Goal: Task Accomplishment & Management: Manage account settings

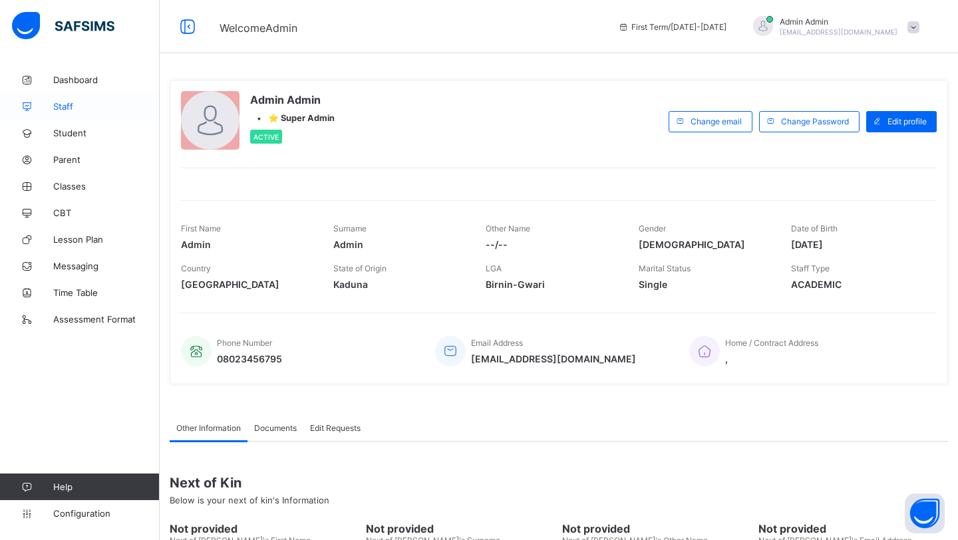
click at [97, 115] on link "Staff" at bounding box center [80, 106] width 160 height 27
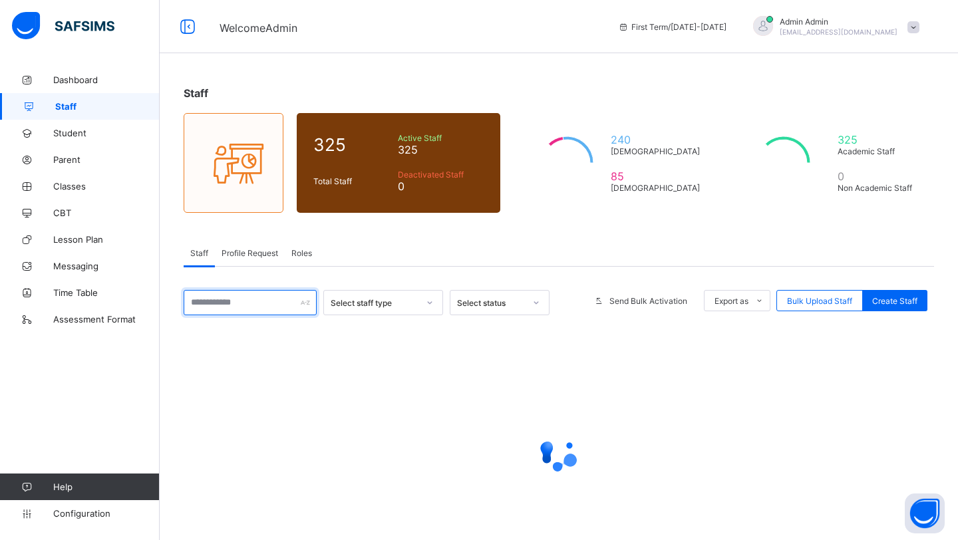
click at [242, 302] on input "text" at bounding box center [250, 302] width 133 height 25
paste input "******"
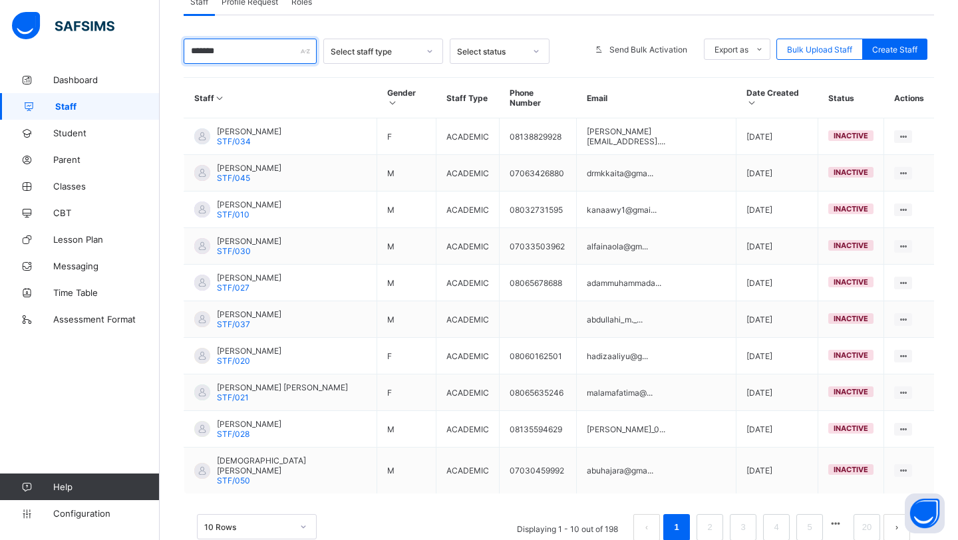
scroll to position [262, 0]
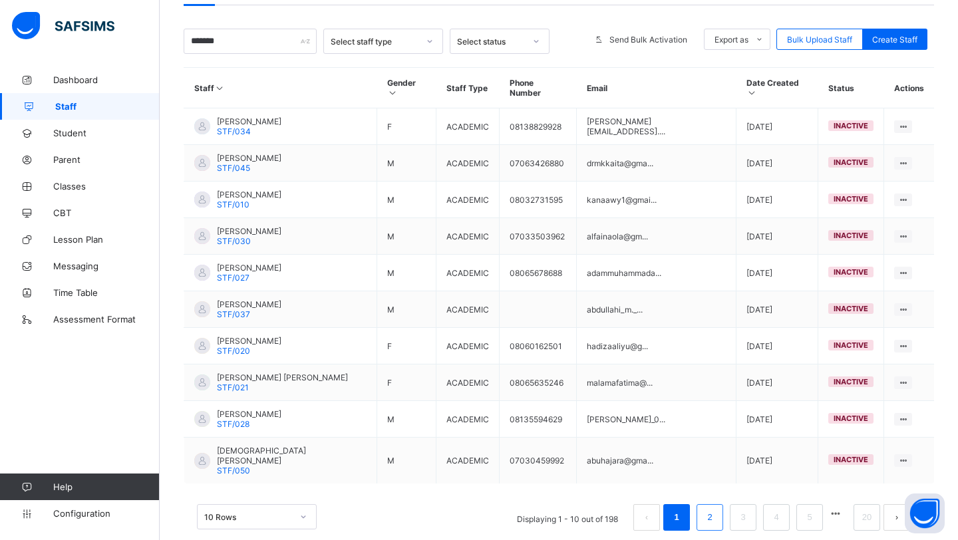
click at [708, 509] on link "2" at bounding box center [710, 517] width 13 height 17
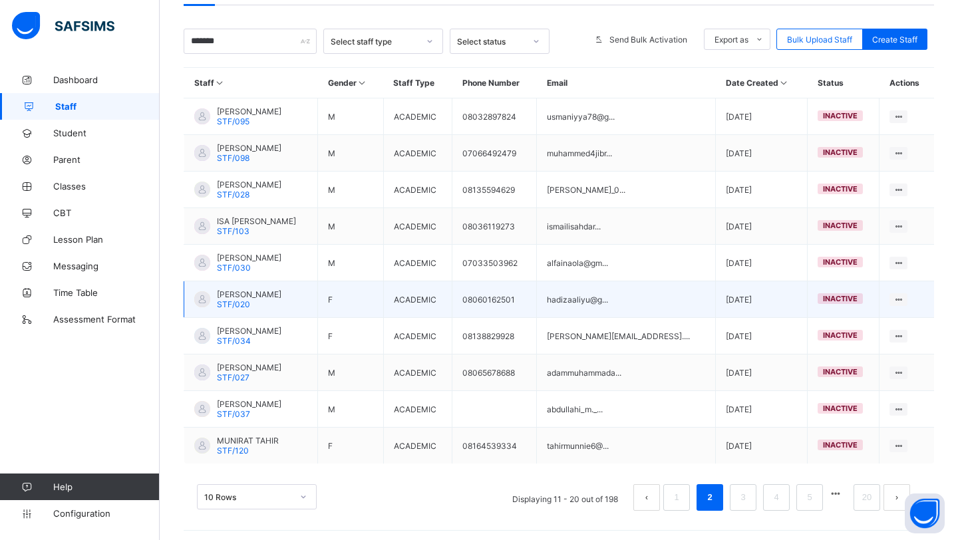
scroll to position [261, 0]
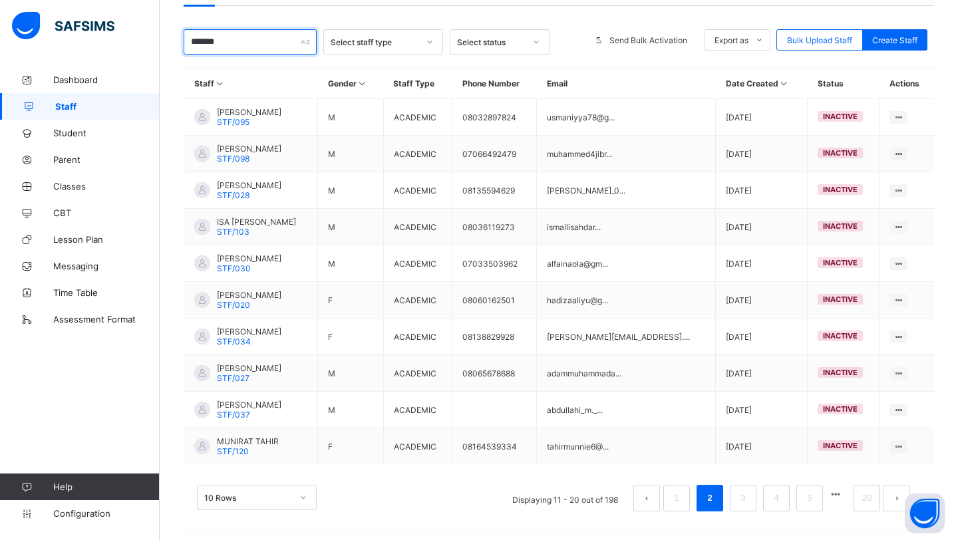
click at [266, 49] on input "*******" at bounding box center [250, 41] width 133 height 25
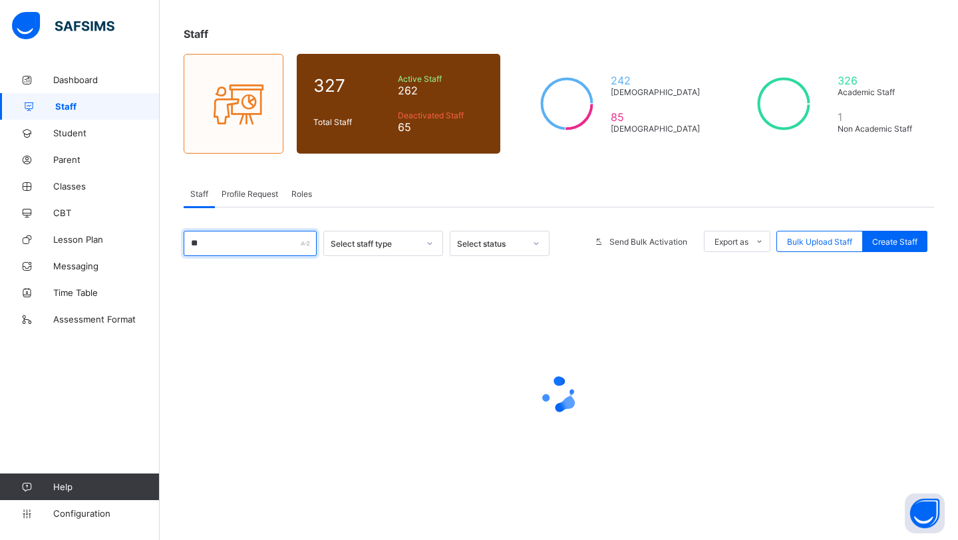
type input "*"
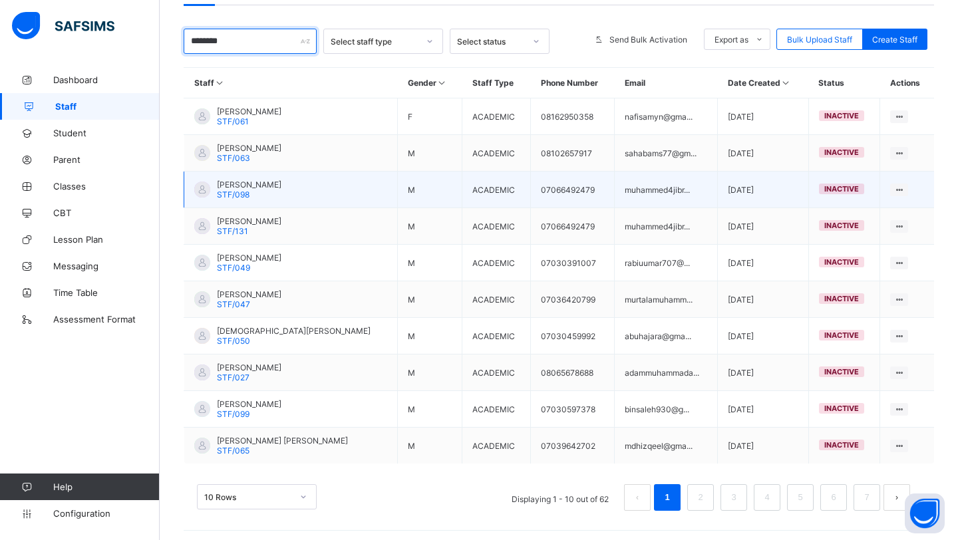
scroll to position [254, 0]
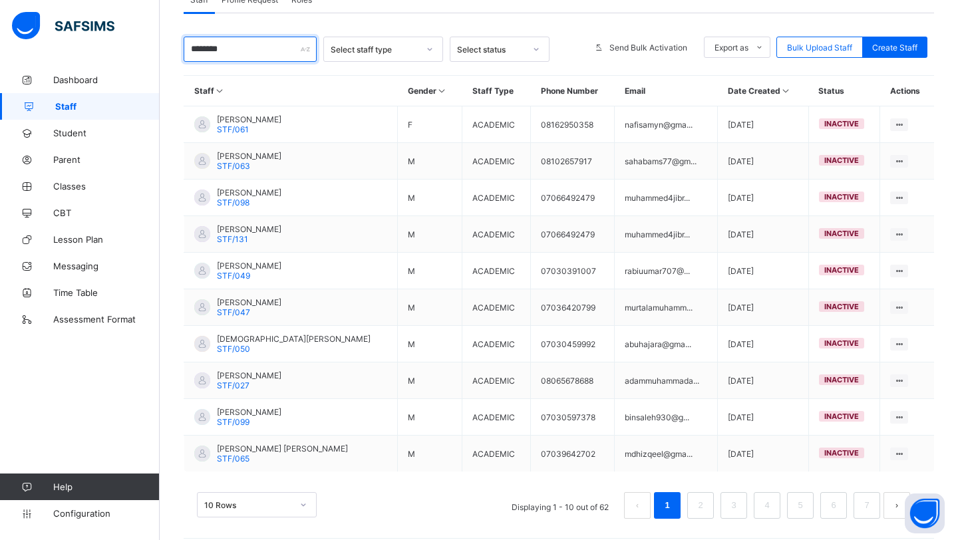
click at [278, 45] on input "********" at bounding box center [250, 49] width 133 height 25
type input "*"
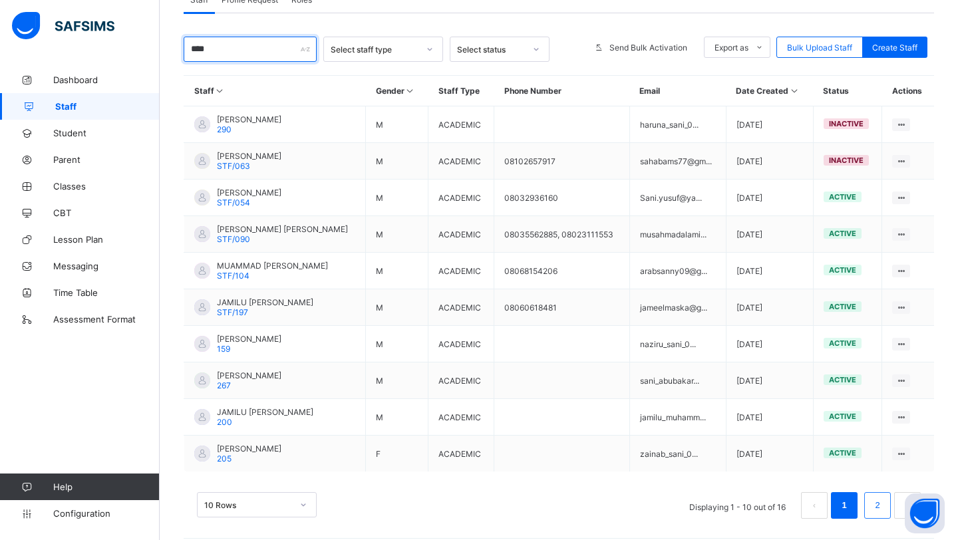
type input "****"
click at [870, 502] on li "2" at bounding box center [878, 506] width 27 height 27
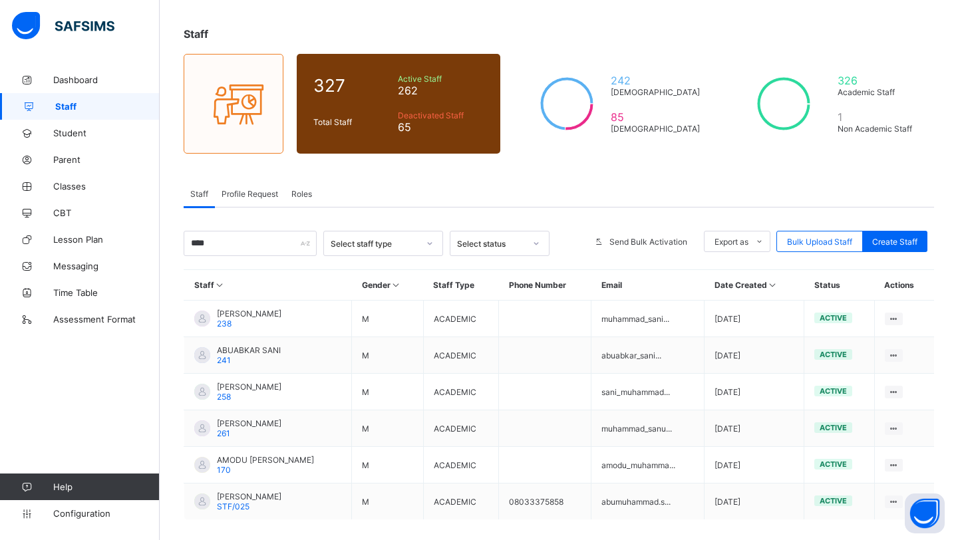
scroll to position [116, 0]
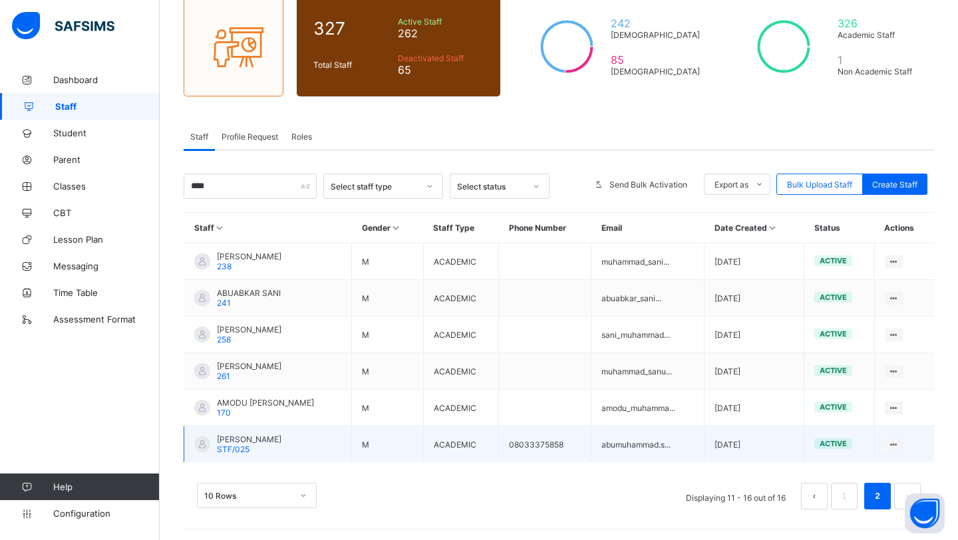
click at [250, 437] on span "[PERSON_NAME]" at bounding box center [249, 440] width 65 height 10
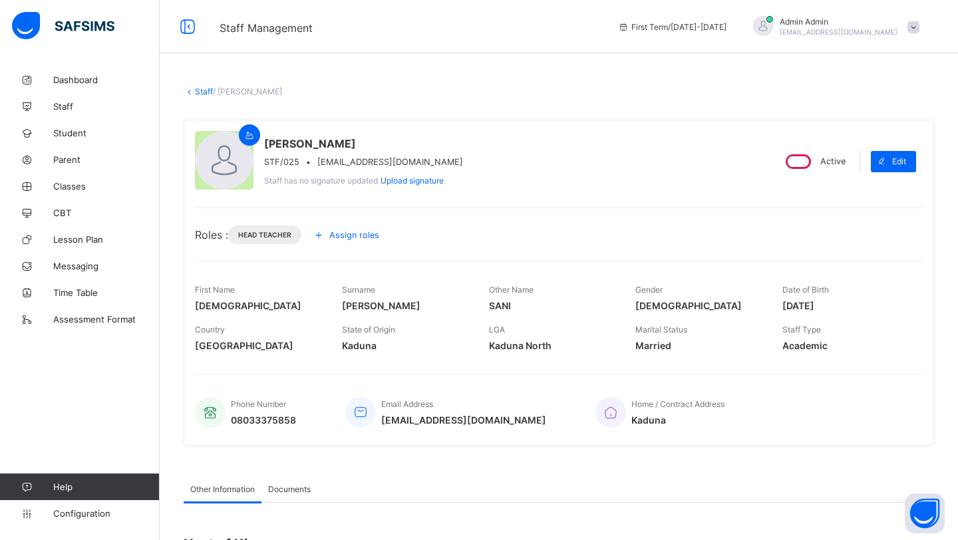
click at [362, 231] on span "Assign roles" at bounding box center [354, 235] width 50 height 10
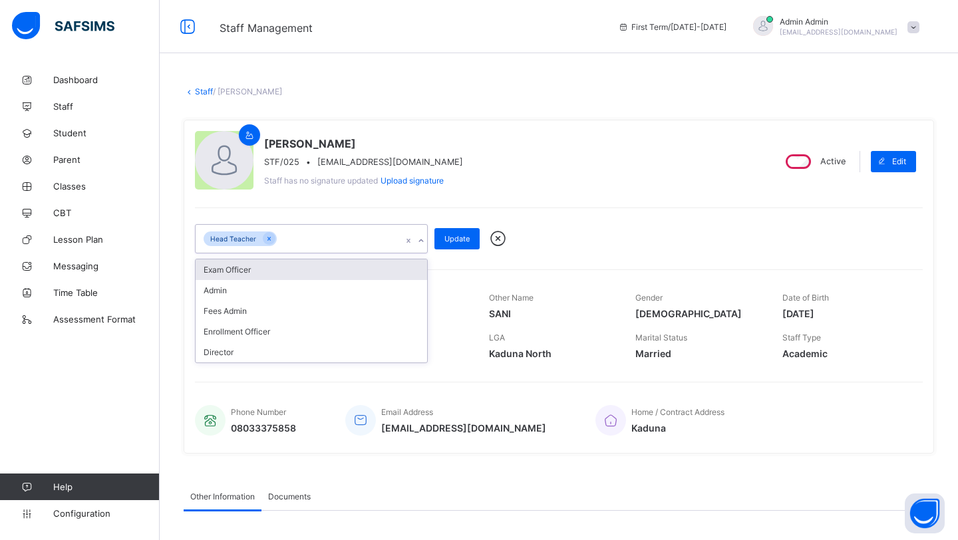
click at [362, 231] on div "Head Teacher" at bounding box center [299, 239] width 206 height 28
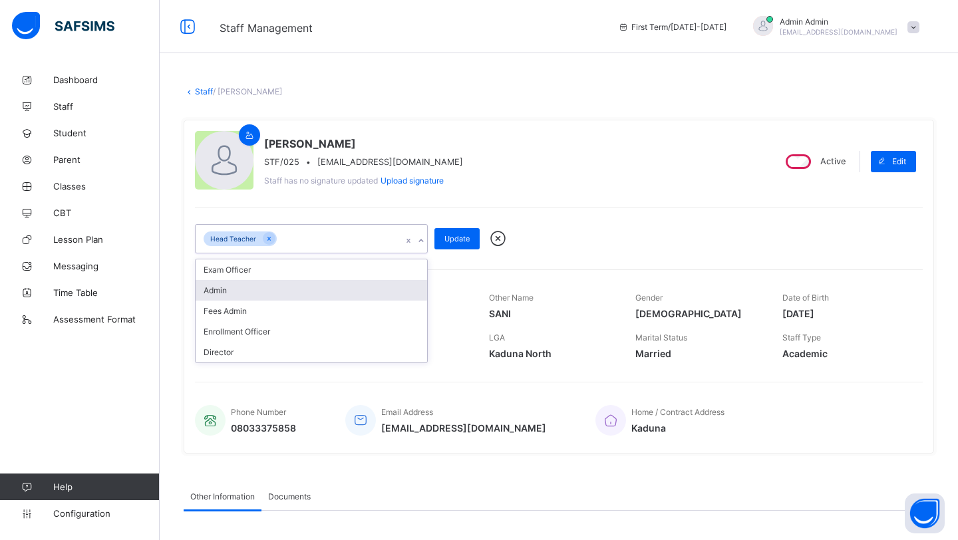
click at [332, 292] on div "Admin" at bounding box center [312, 290] width 232 height 21
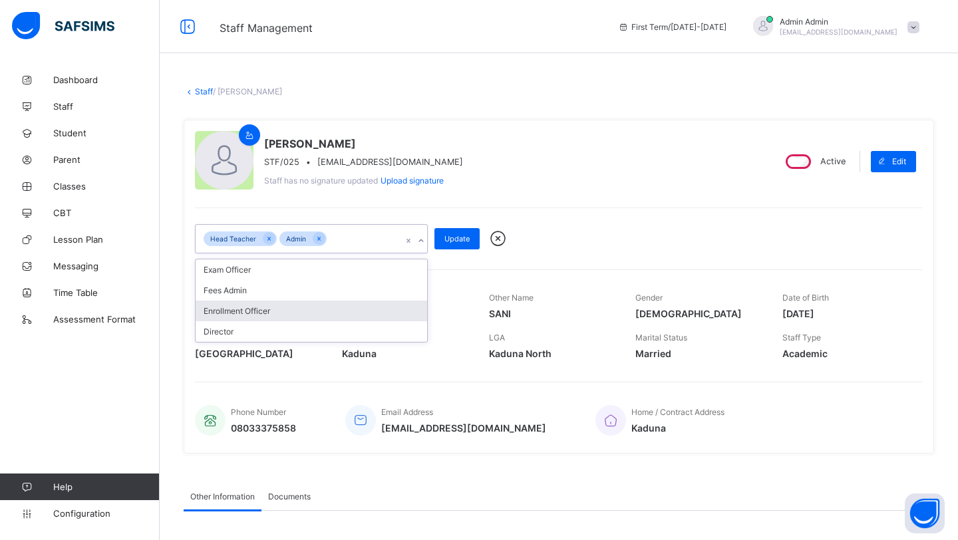
click at [319, 309] on div "Enrollment Officer" at bounding box center [312, 311] width 232 height 21
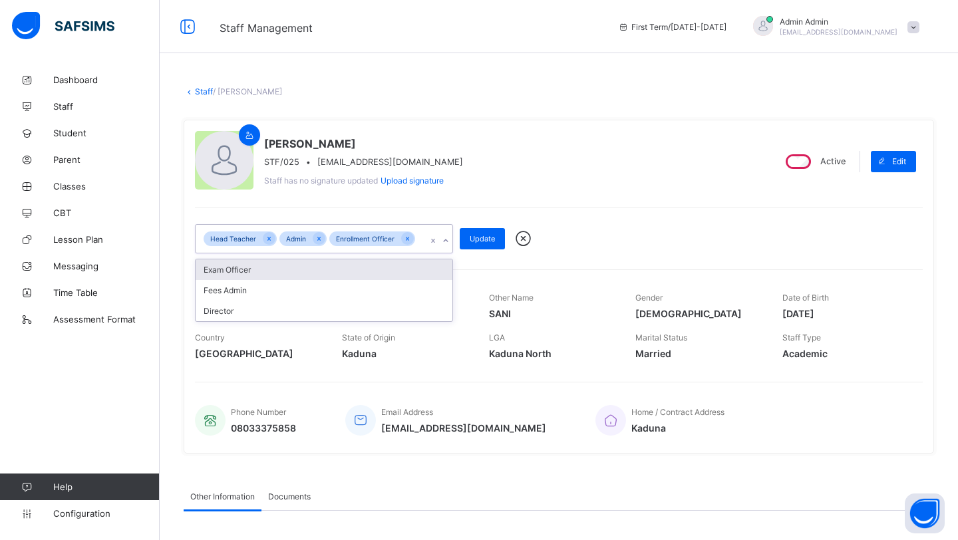
click at [342, 276] on div "Exam Officer" at bounding box center [324, 270] width 257 height 21
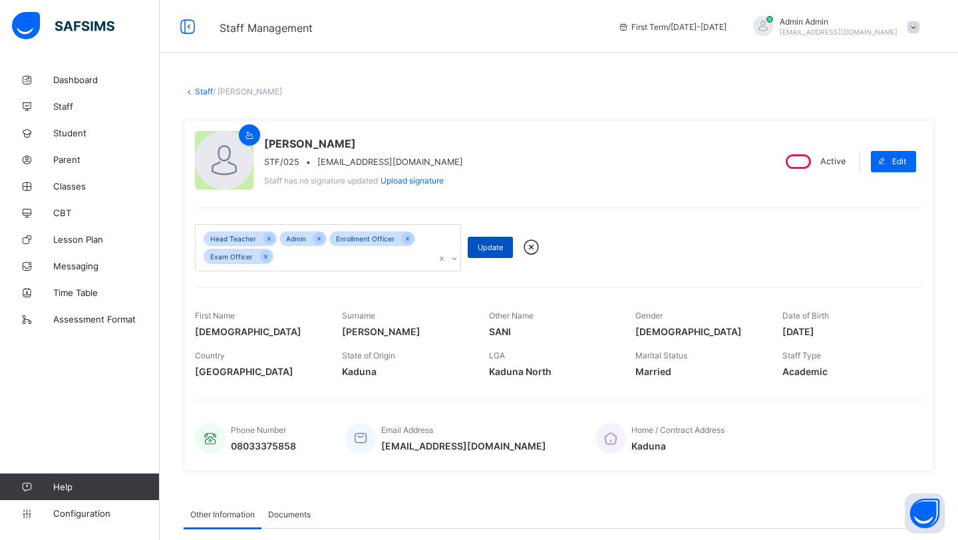
click at [485, 251] on span "Update" at bounding box center [490, 247] width 25 height 9
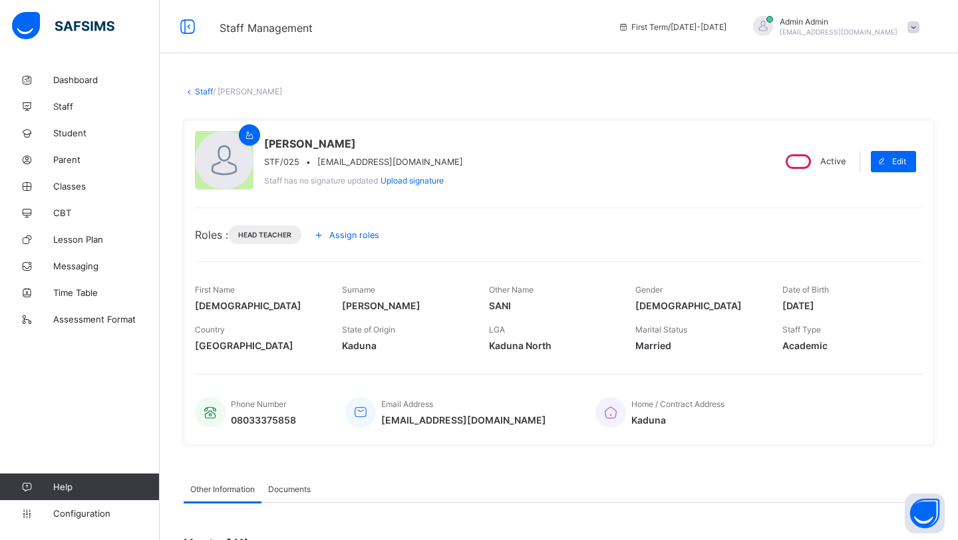
click at [377, 232] on span "Assign roles" at bounding box center [354, 235] width 50 height 10
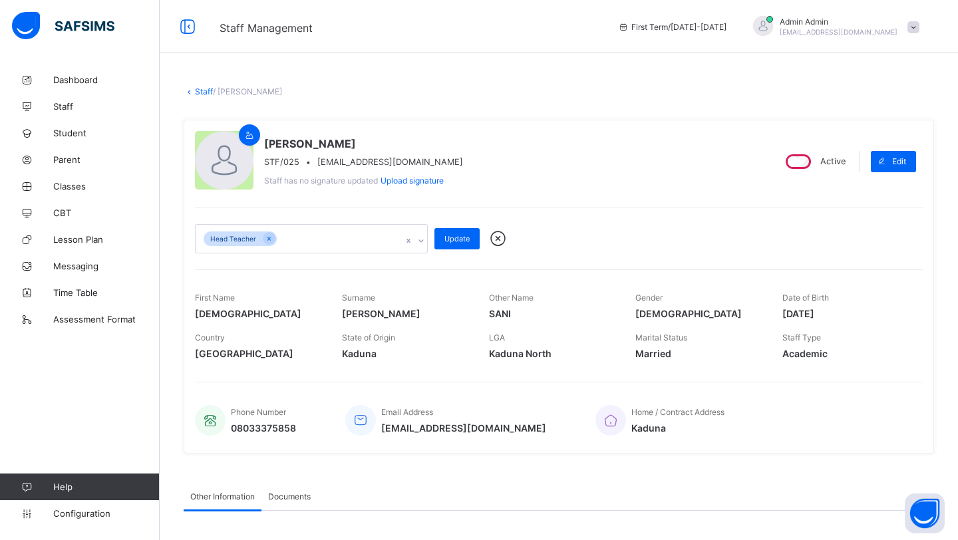
click at [359, 234] on div "Head Teacher" at bounding box center [299, 239] width 206 height 28
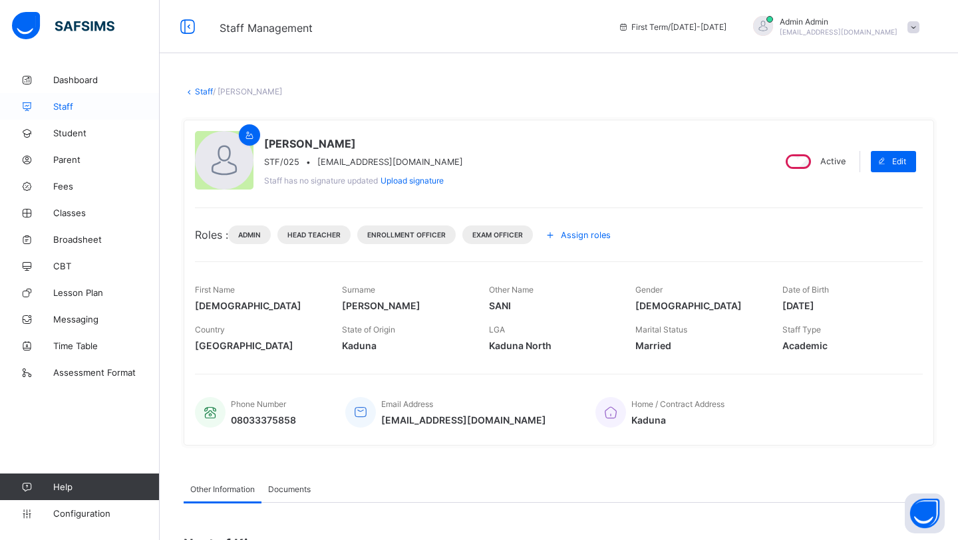
click at [57, 104] on span "Staff" at bounding box center [106, 106] width 106 height 11
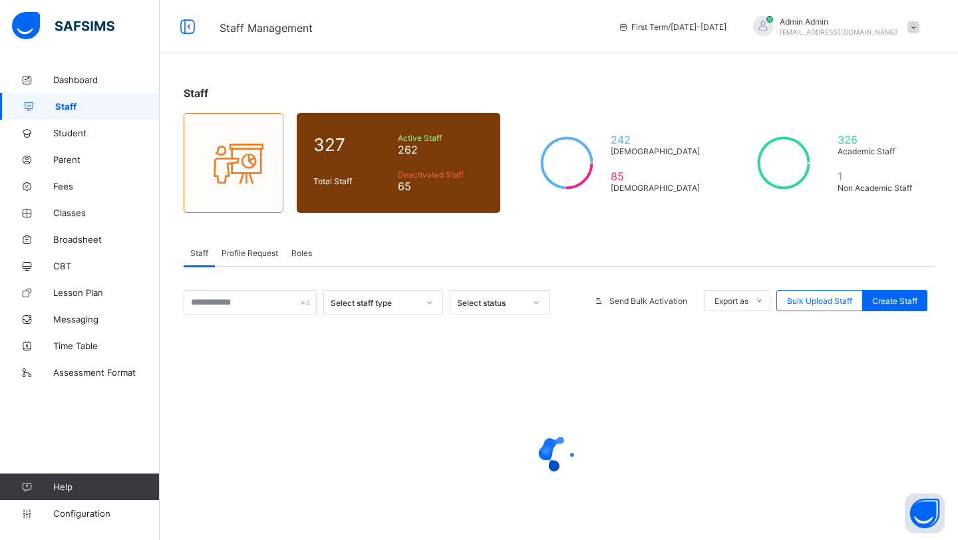
click at [296, 249] on span "Roles" at bounding box center [302, 253] width 21 height 10
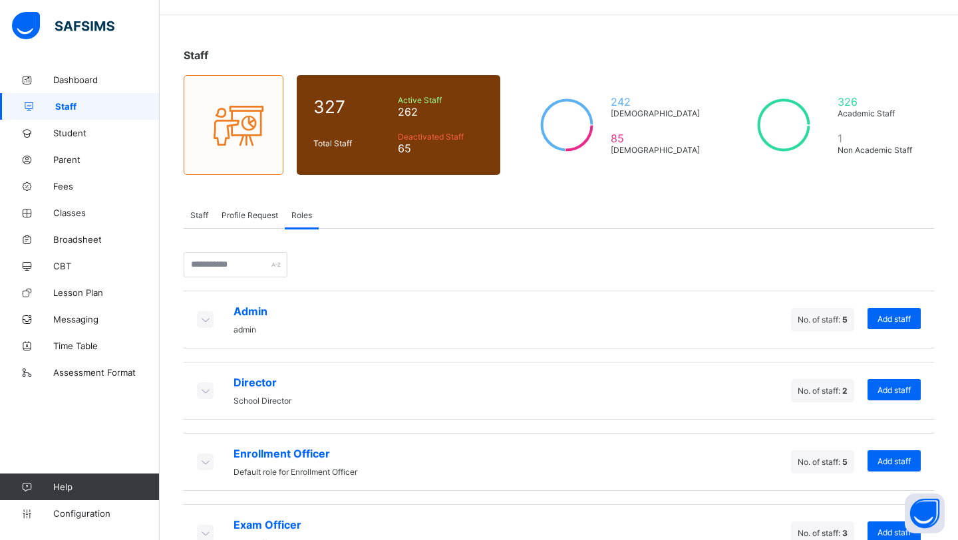
scroll to position [44, 0]
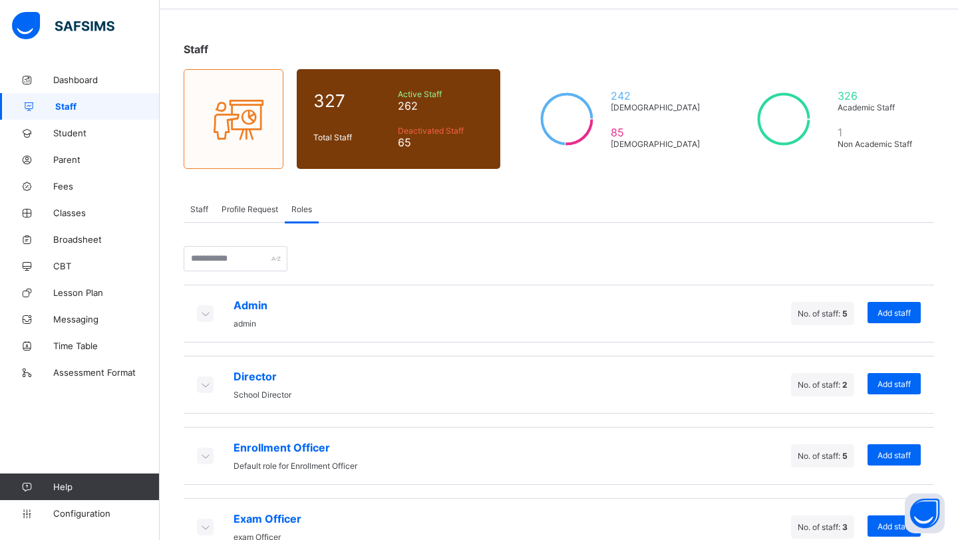
click at [207, 311] on icon at bounding box center [205, 313] width 15 height 13
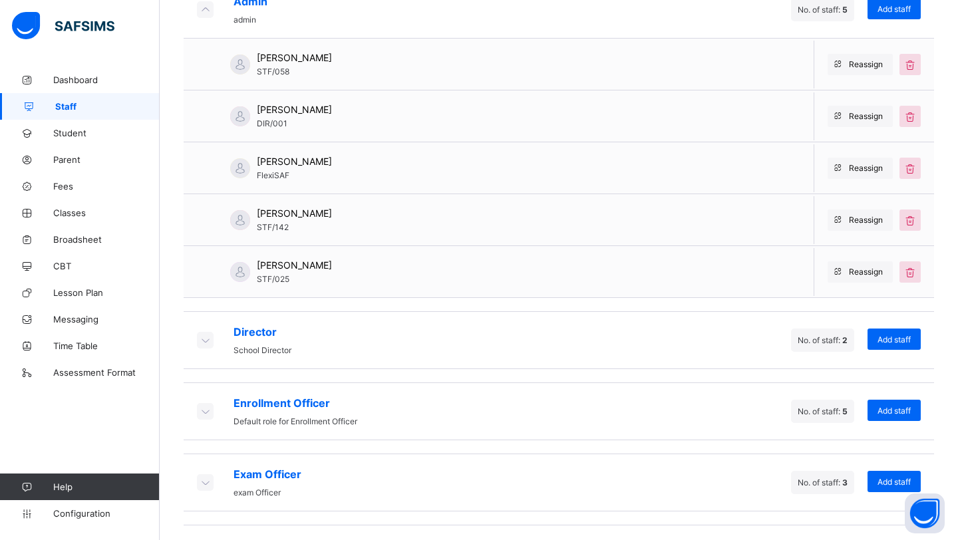
scroll to position [361, 0]
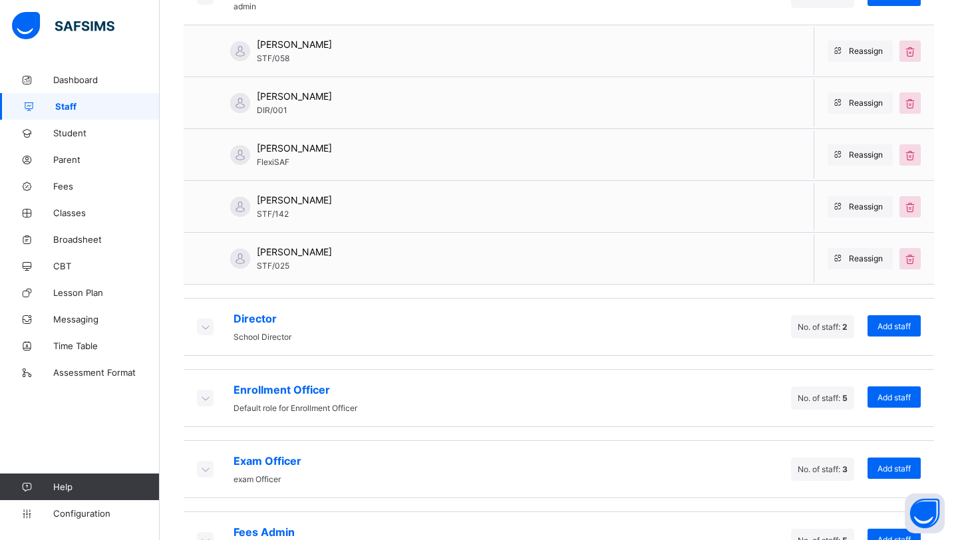
click at [207, 397] on icon at bounding box center [205, 397] width 15 height 13
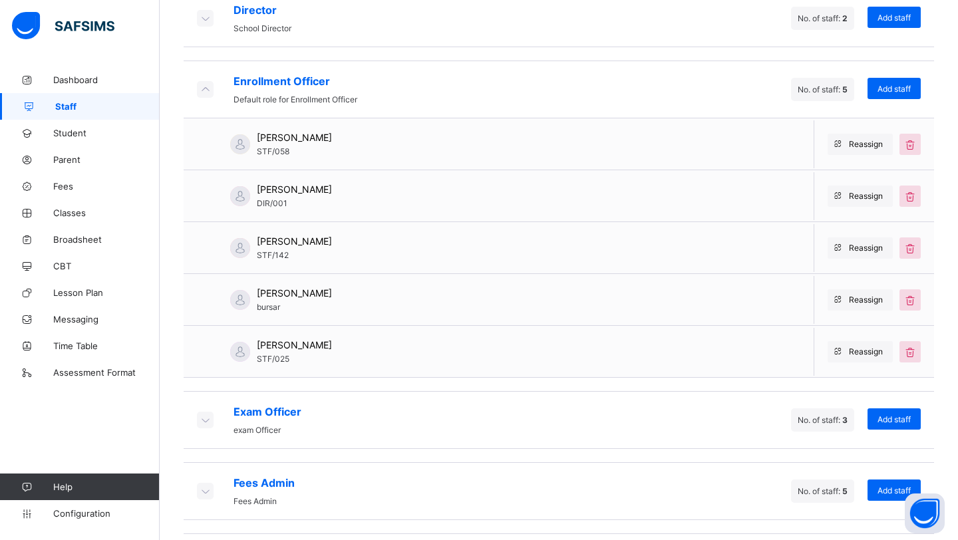
scroll to position [706, 0]
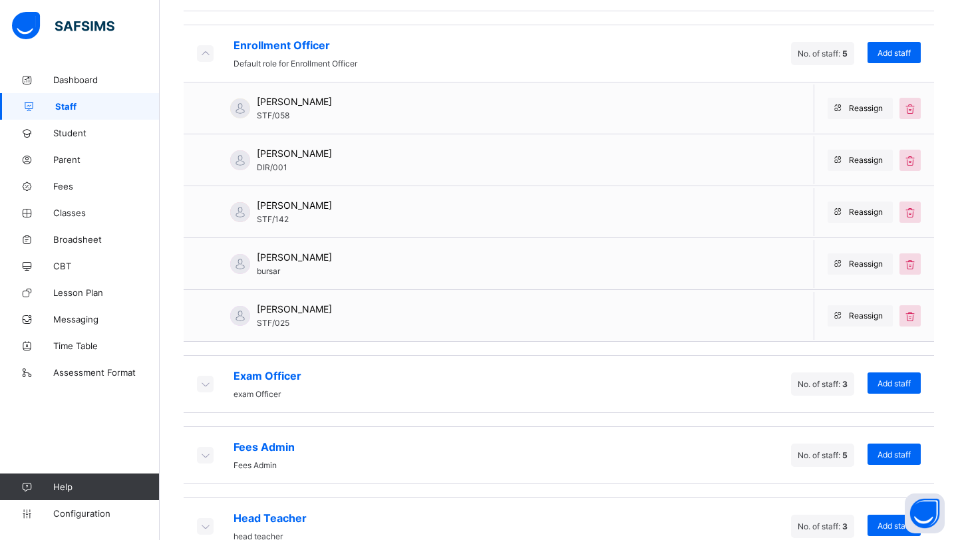
click at [207, 377] on icon at bounding box center [205, 383] width 15 height 13
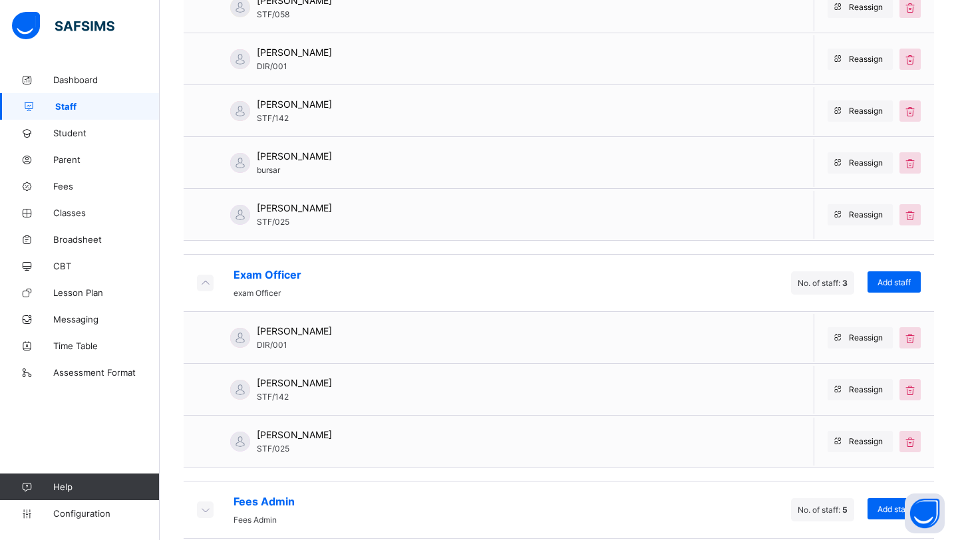
scroll to position [959, 0]
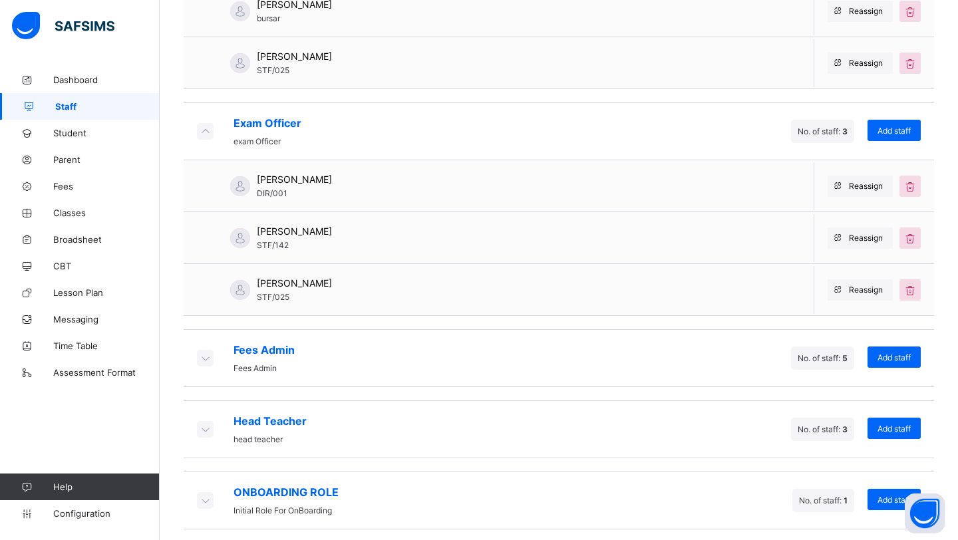
click at [206, 359] on div "Fees Admin Fees Admin" at bounding box center [246, 358] width 98 height 30
